Goal: Information Seeking & Learning: Learn about a topic

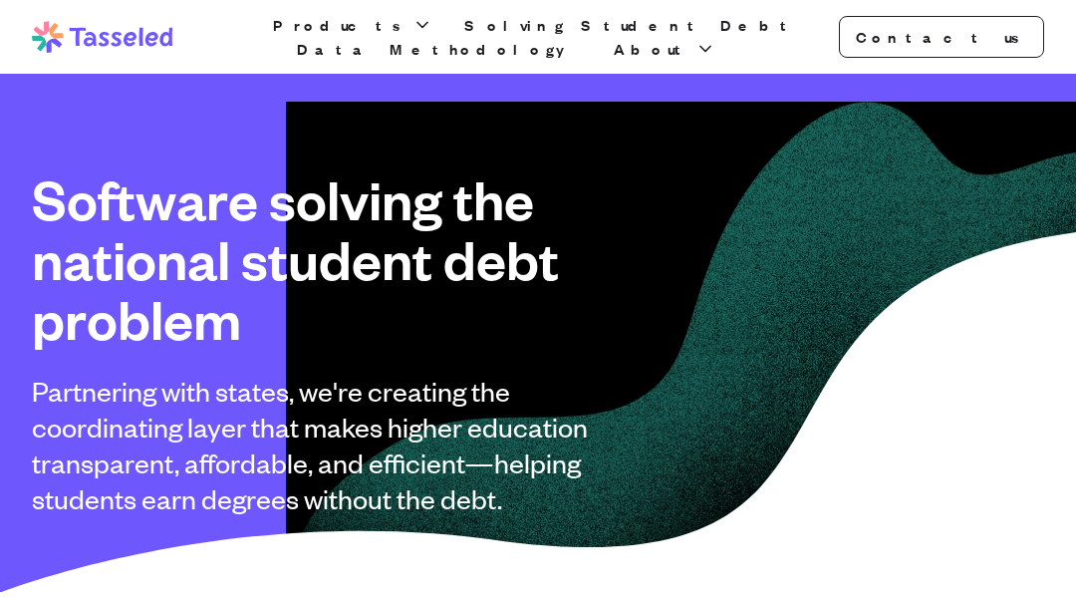
scroll to position [4478, 0]
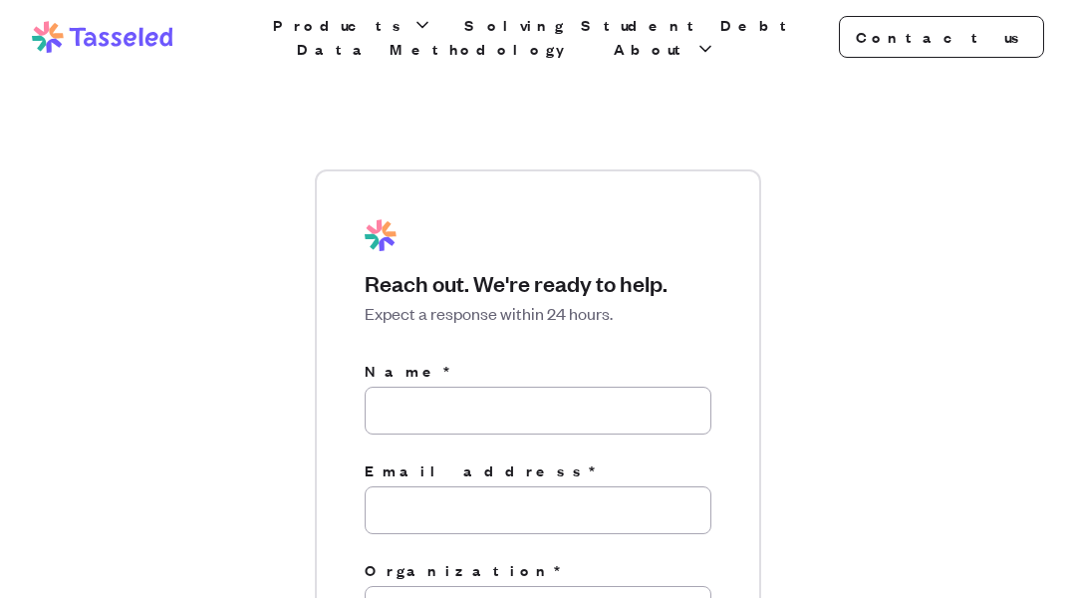
scroll to position [611, 0]
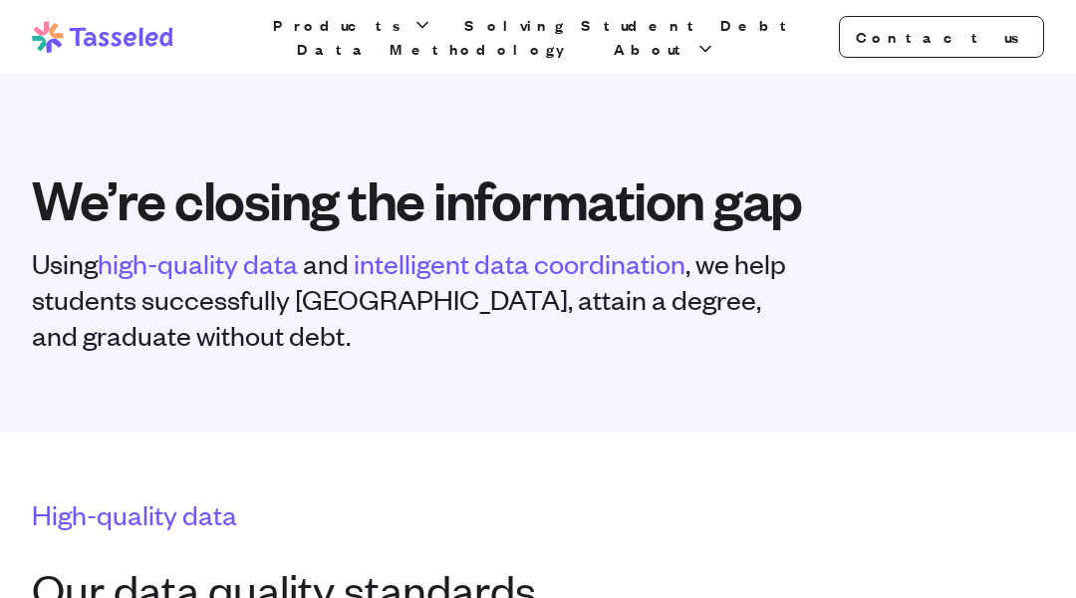
scroll to position [1877, 0]
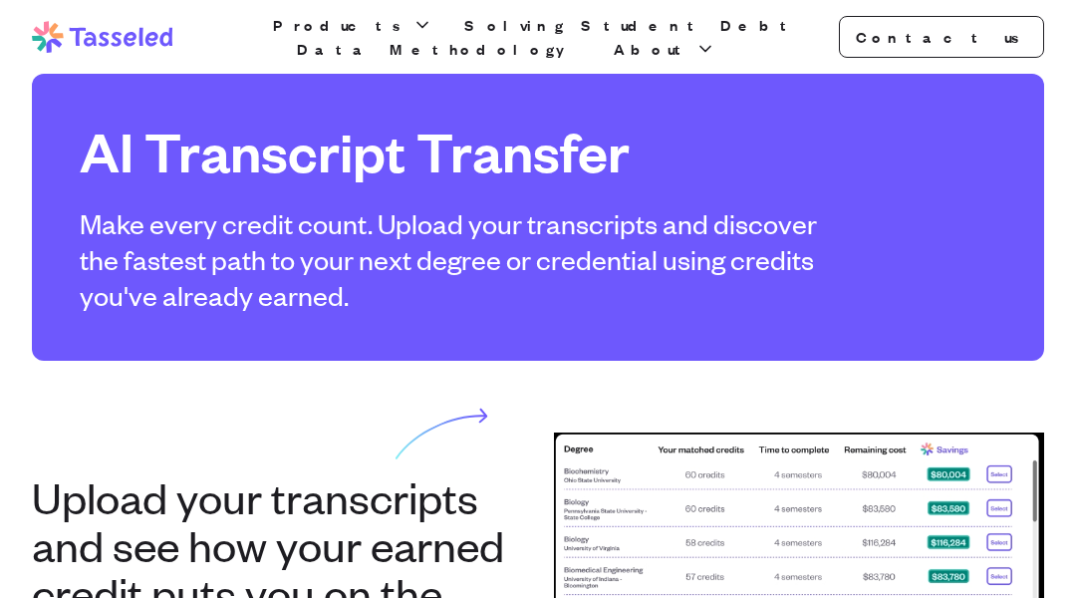
scroll to position [2808, 0]
